Goal: Transaction & Acquisition: Purchase product/service

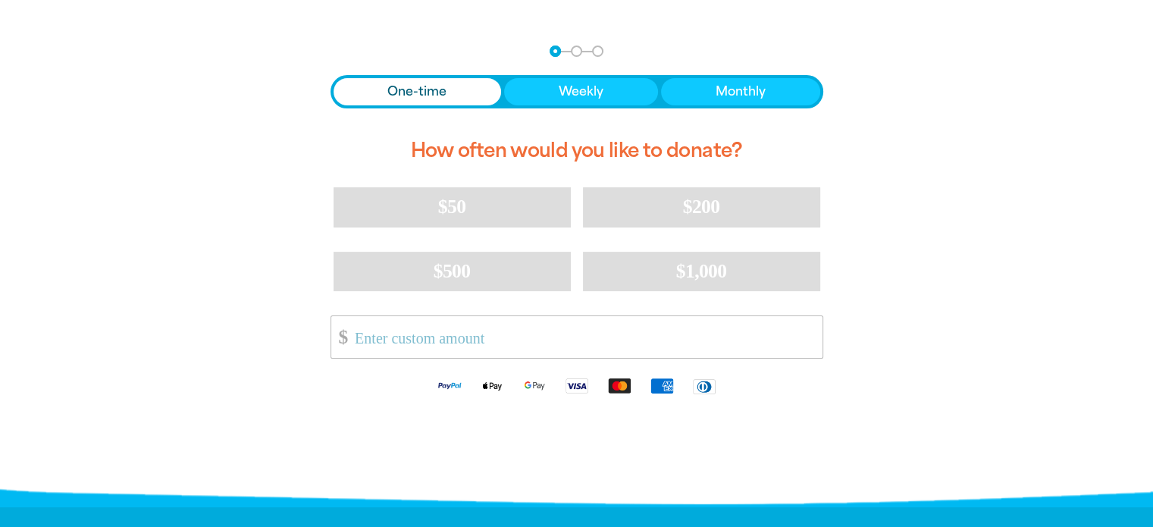
scroll to position [227, 0]
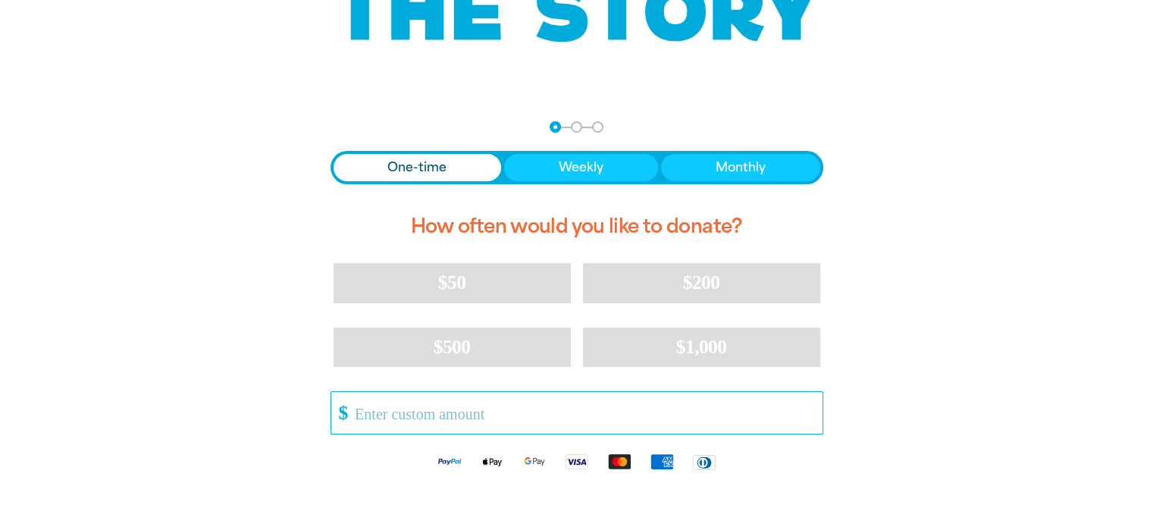
click at [354, 414] on input "Other Amount" at bounding box center [582, 413] width 477 height 42
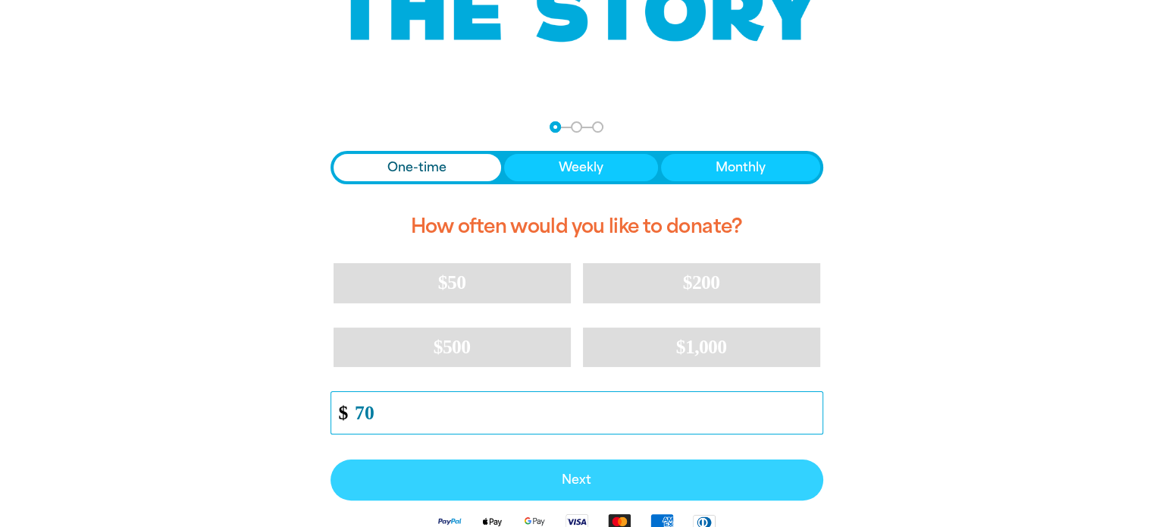
type input "70"
click at [579, 478] on span "Next" at bounding box center [576, 480] width 459 height 12
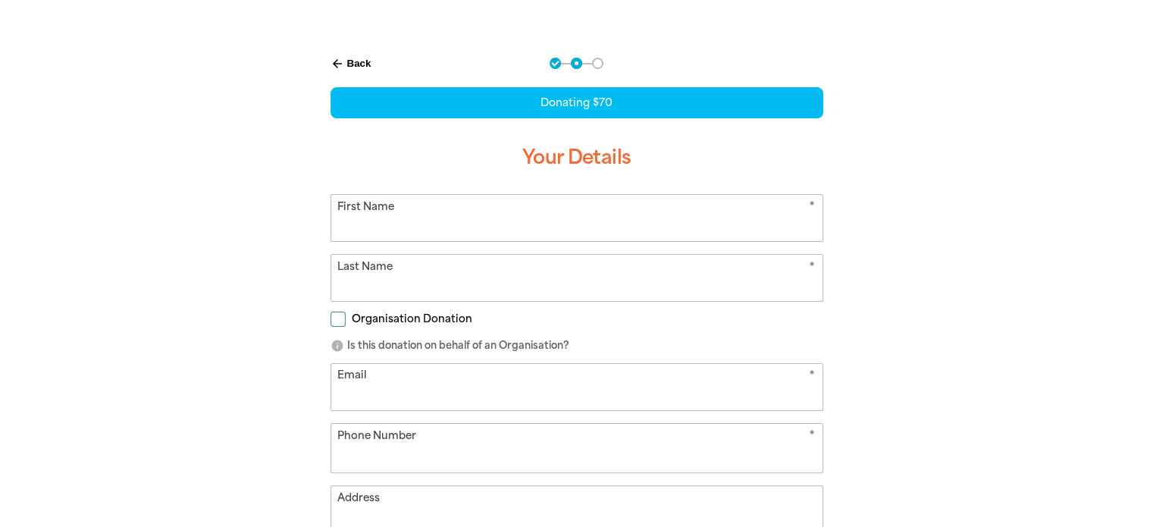
scroll to position [295, 0]
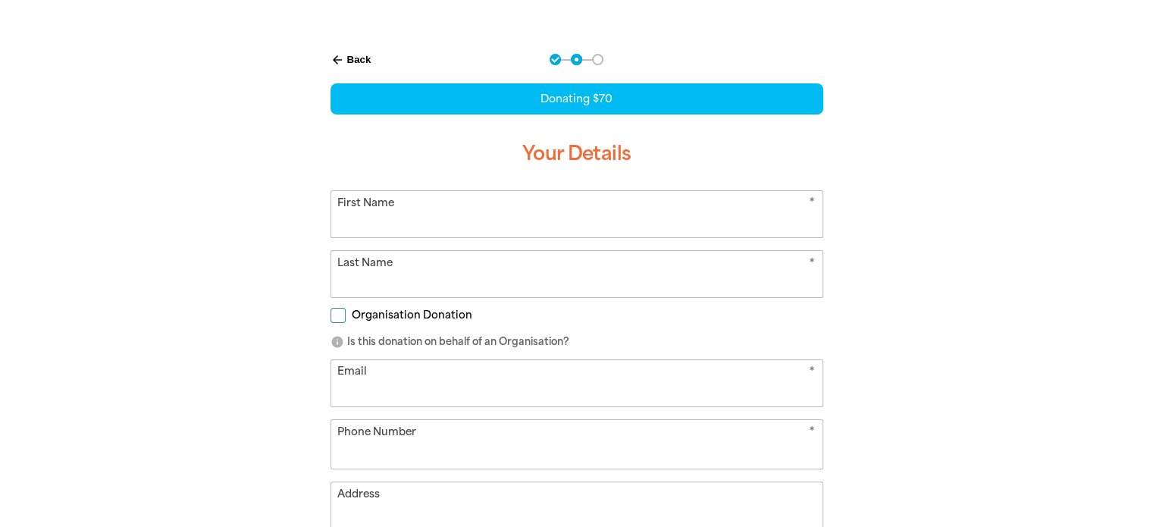
select select "AU"
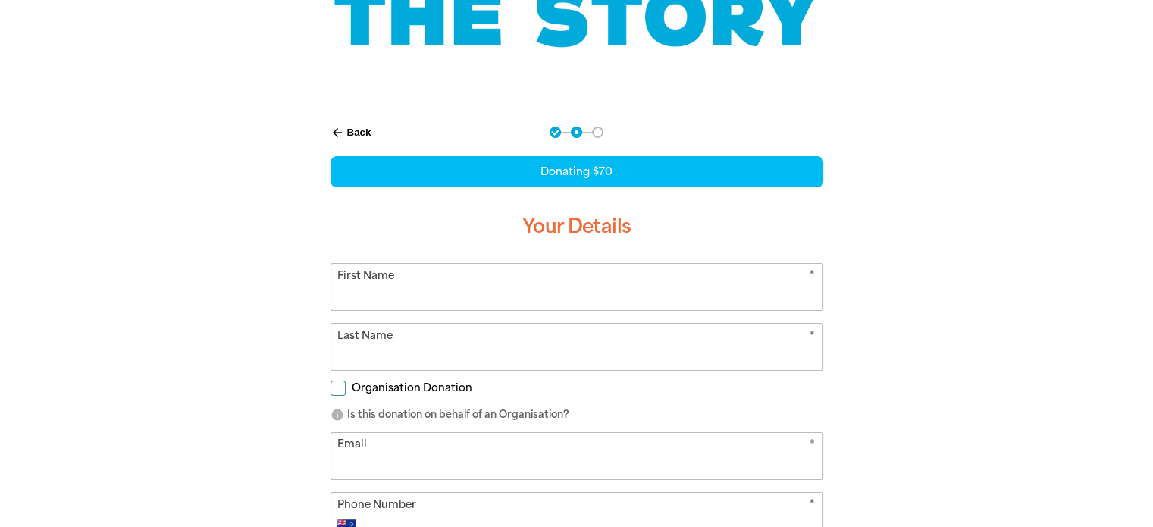
scroll to position [219, 0]
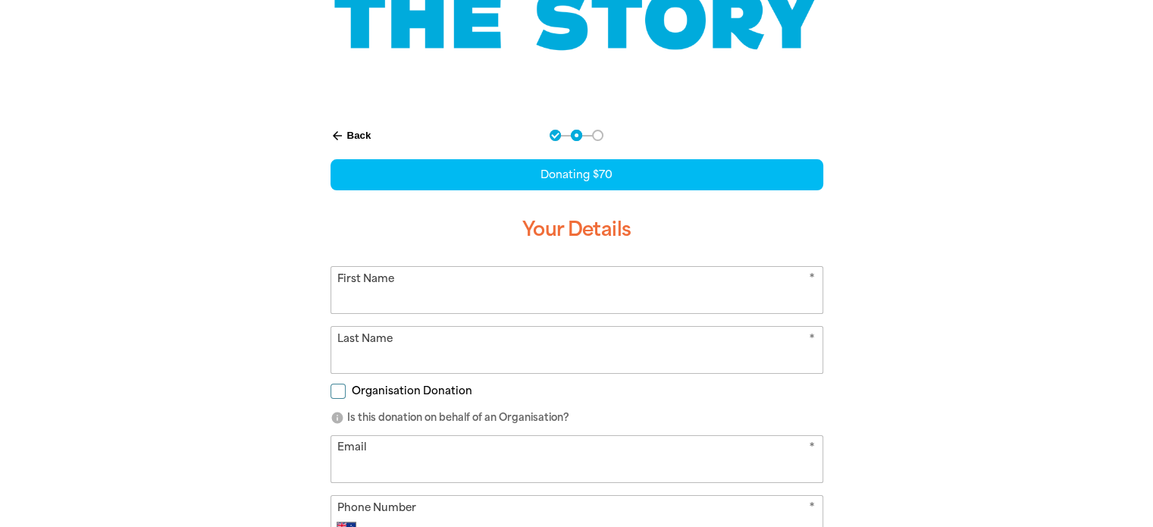
click at [352, 133] on button "arrow_back Back" at bounding box center [350, 136] width 53 height 26
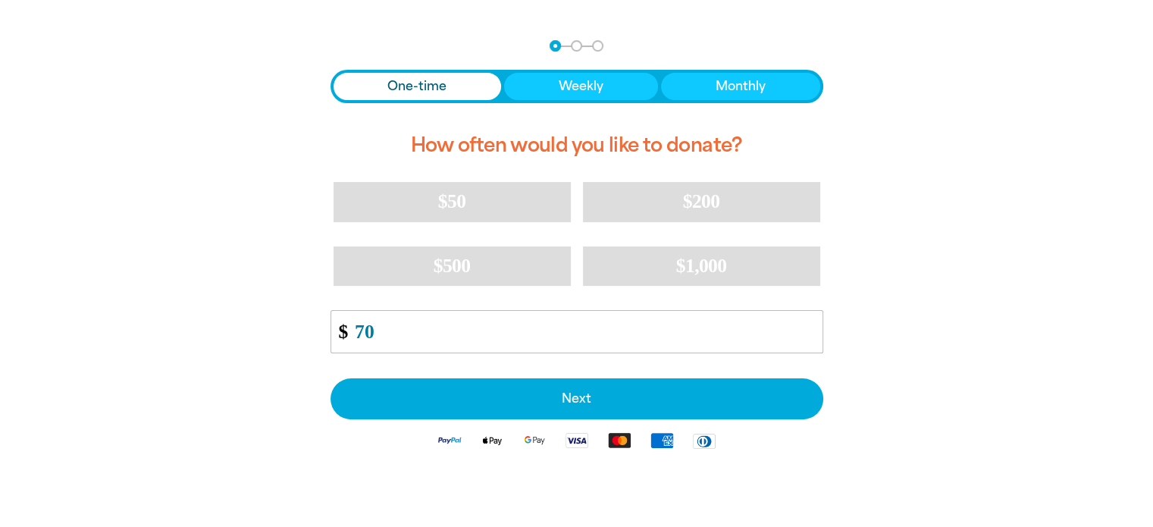
scroll to position [314, 0]
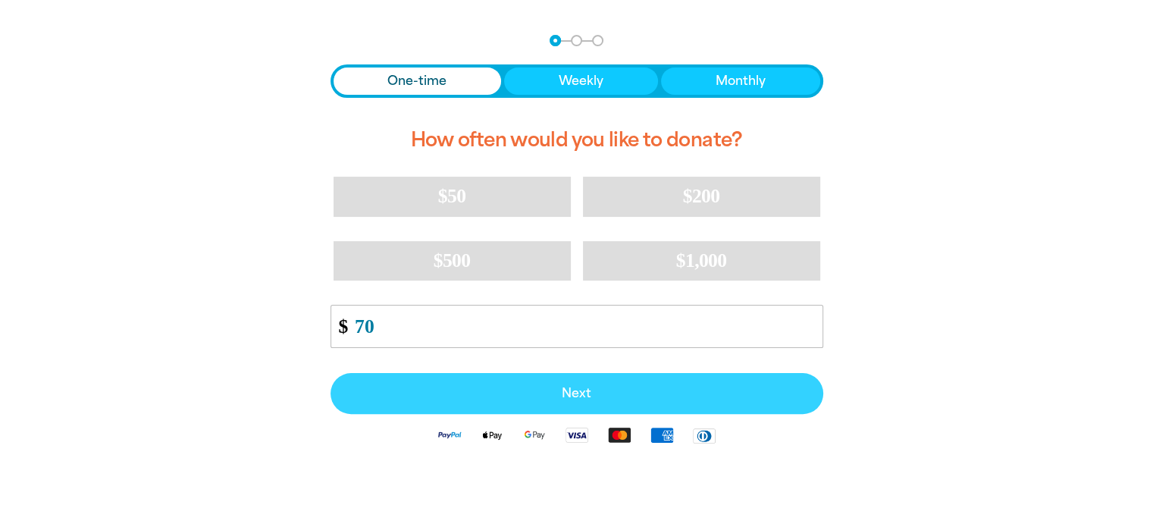
click at [582, 387] on span "Next" at bounding box center [576, 393] width 459 height 12
select select "AU"
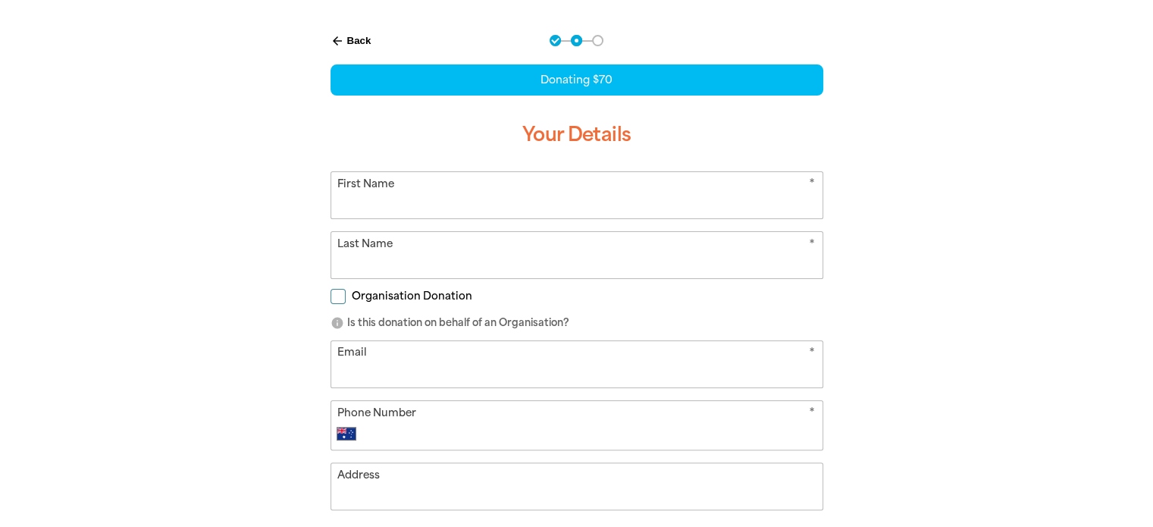
click at [350, 196] on input "First Name" at bounding box center [576, 195] width 491 height 46
type input "[PERSON_NAME]"
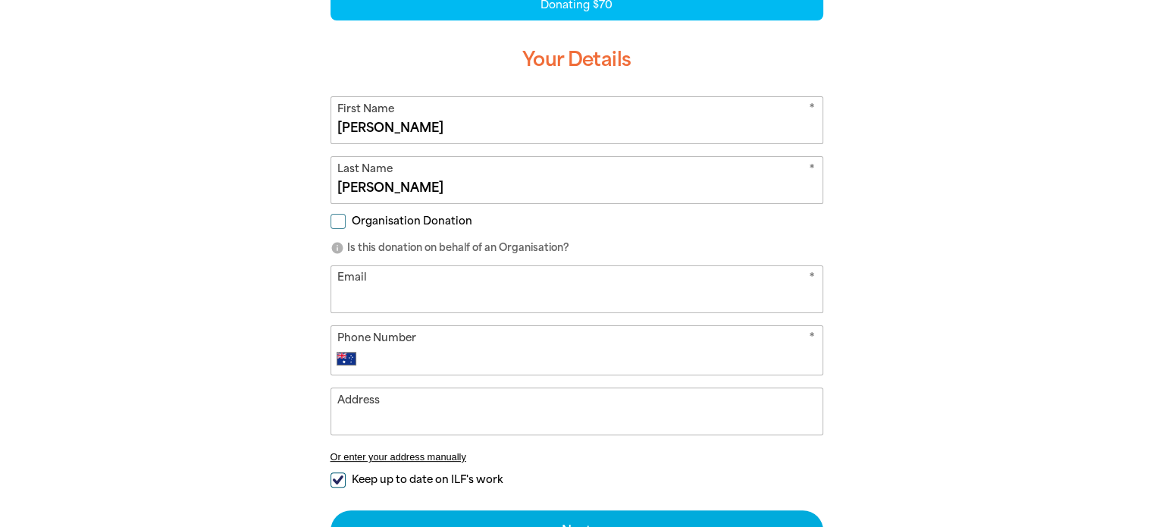
scroll to position [390, 0]
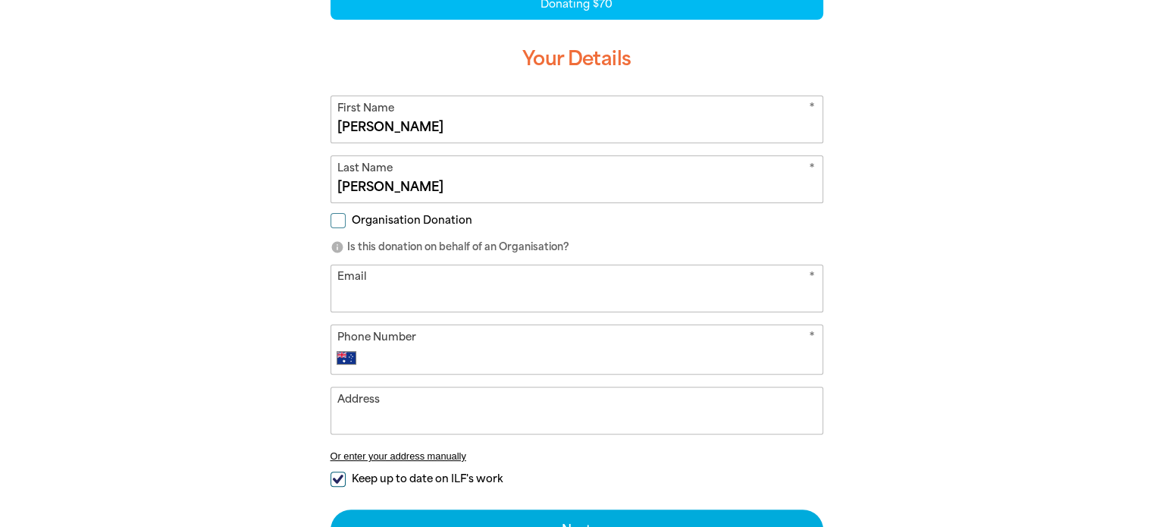
type input "[PERSON_NAME]"
click at [355, 287] on input "Email" at bounding box center [576, 288] width 491 height 46
type input "[EMAIL_ADDRESS][PERSON_NAME][DOMAIN_NAME]"
click at [360, 352] on select "International [GEOGRAPHIC_DATA] [GEOGRAPHIC_DATA] [GEOGRAPHIC_DATA] [GEOGRAPHIC…" at bounding box center [350, 358] width 26 height 18
click at [337, 349] on select "International [GEOGRAPHIC_DATA] [GEOGRAPHIC_DATA] [GEOGRAPHIC_DATA] [GEOGRAPHIC…" at bounding box center [350, 358] width 26 height 18
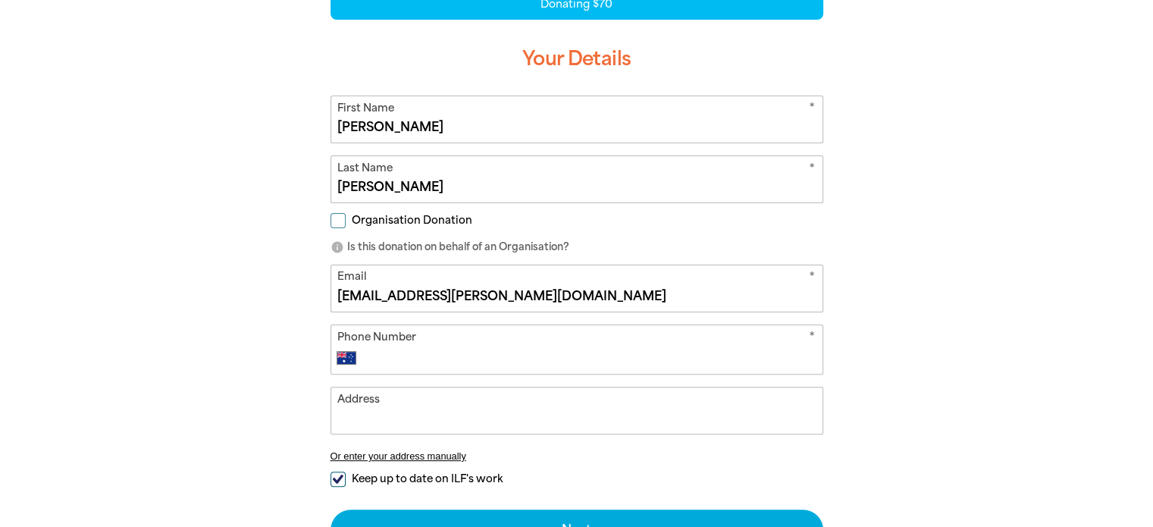
click at [490, 354] on input "Phone Number" at bounding box center [592, 358] width 448 height 18
type input "0408 360 151"
click at [358, 419] on input "Address" at bounding box center [576, 410] width 491 height 46
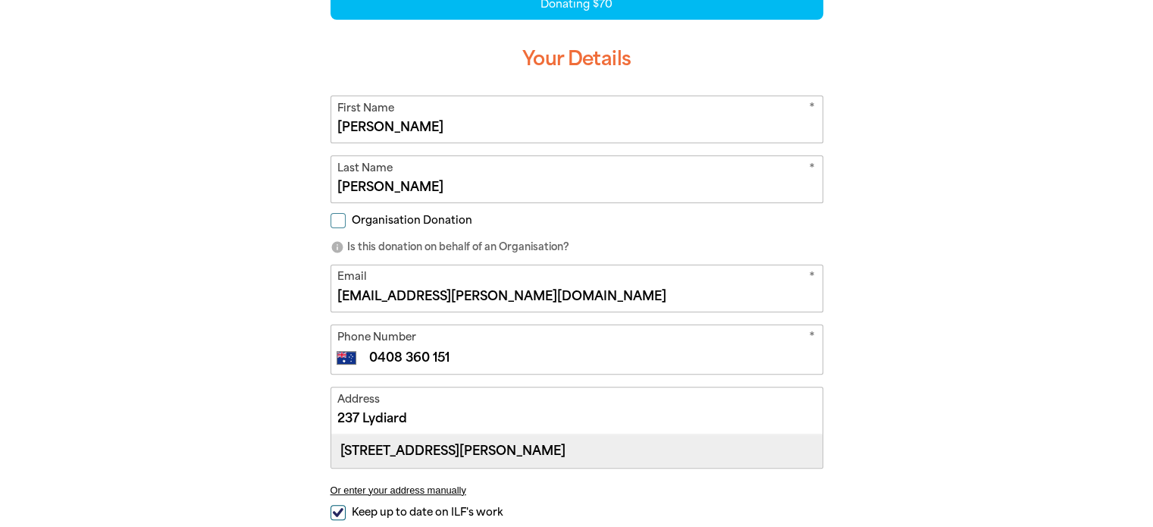
click at [467, 443] on div "[STREET_ADDRESS][PERSON_NAME]" at bounding box center [576, 450] width 491 height 33
type input "[STREET_ADDRESS][PERSON_NAME]"
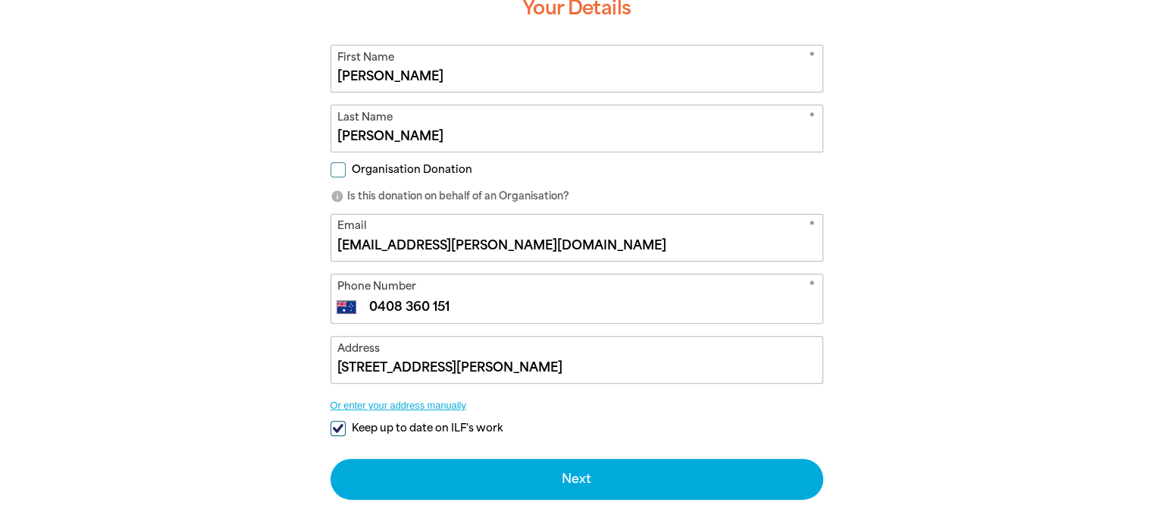
scroll to position [541, 0]
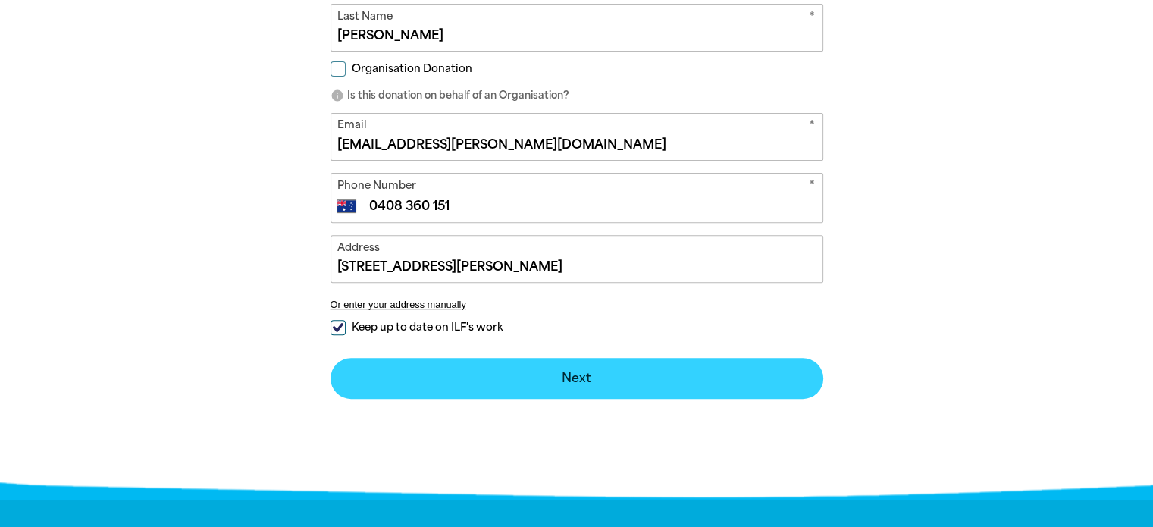
click at [576, 376] on button "Next chevron_right" at bounding box center [576, 378] width 493 height 41
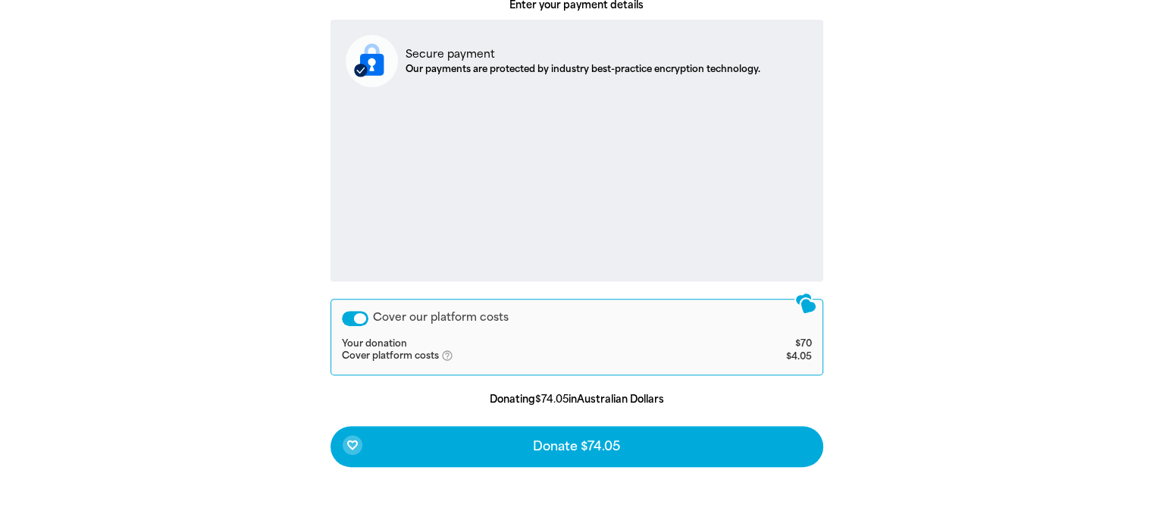
drag, startPoint x: 361, startPoint y: 318, endPoint x: 318, endPoint y: 315, distance: 42.5
click at [318, 315] on div "arrow_back Back Step 1 Step 2 Step 3 Your Payment Details Express Checkout OR E…" at bounding box center [577, 137] width 531 height 696
click at [343, 315] on div "Cover our platform costs" at bounding box center [355, 318] width 27 height 15
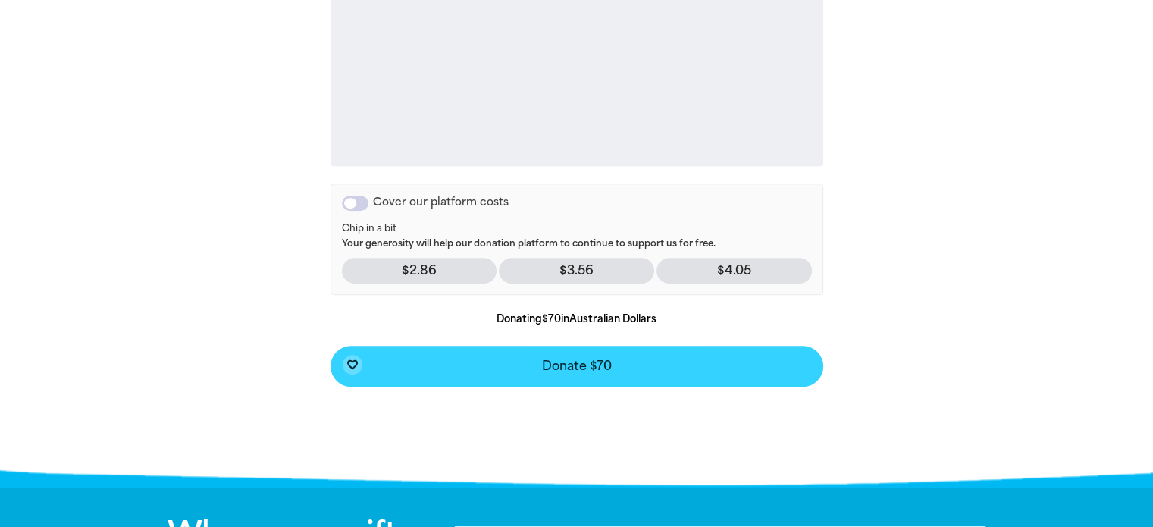
scroll to position [693, 0]
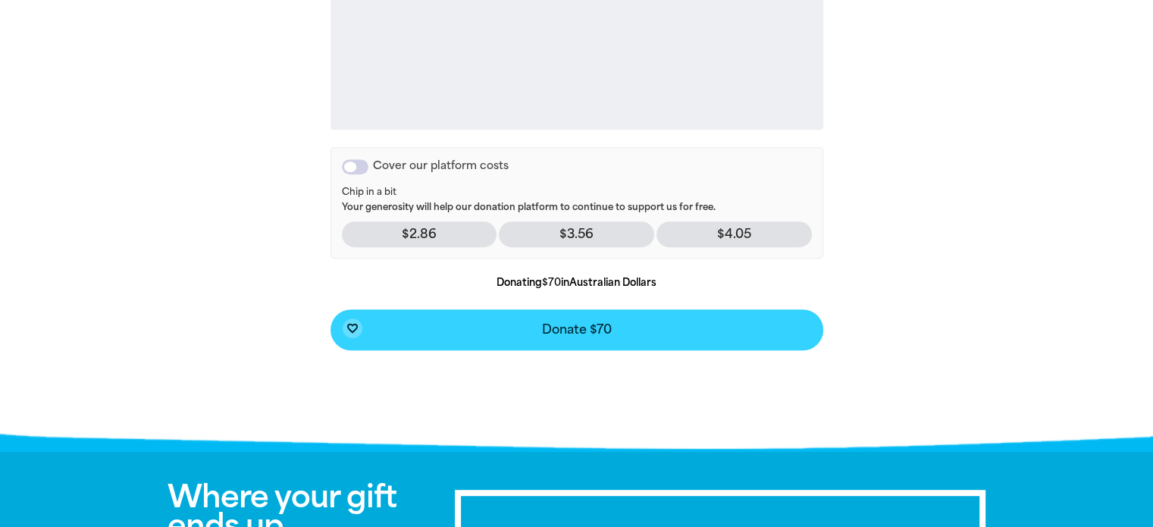
click at [560, 328] on span "Donate $70" at bounding box center [577, 330] width 70 height 12
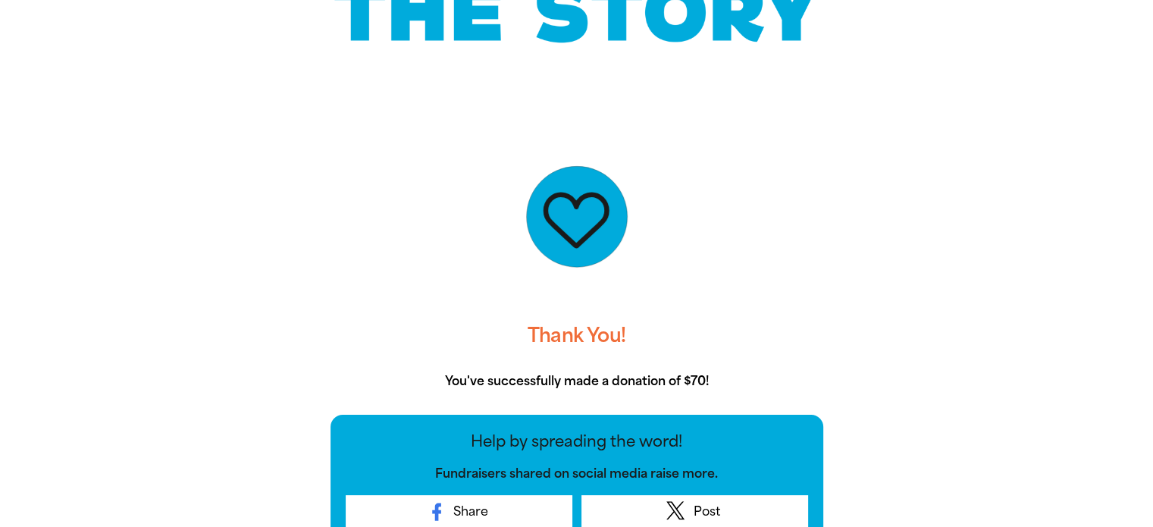
scroll to position [0, 0]
